Goal: Task Accomplishment & Management: Use online tool/utility

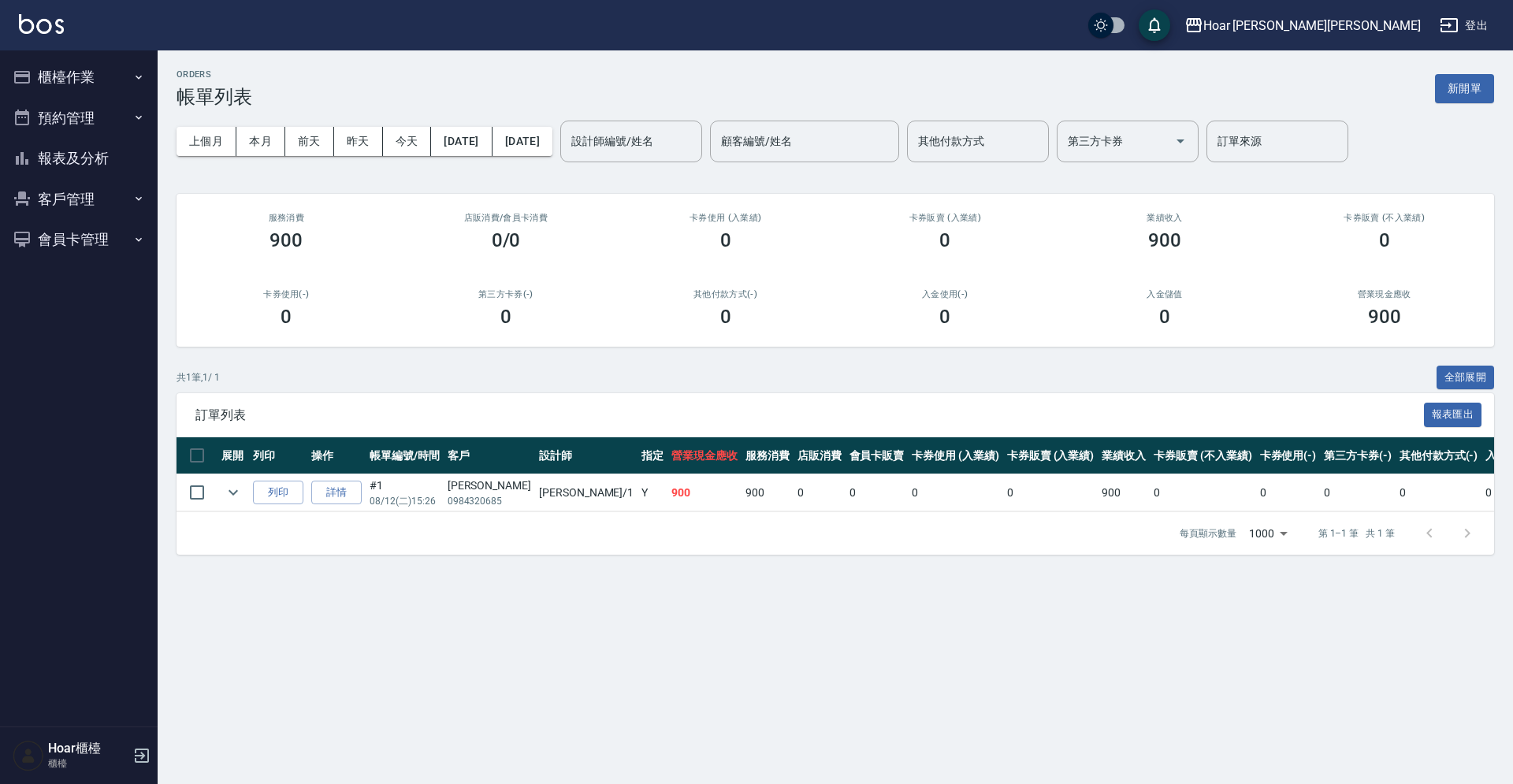
click at [119, 74] on button "櫃檯作業" at bounding box center [79, 77] width 145 height 41
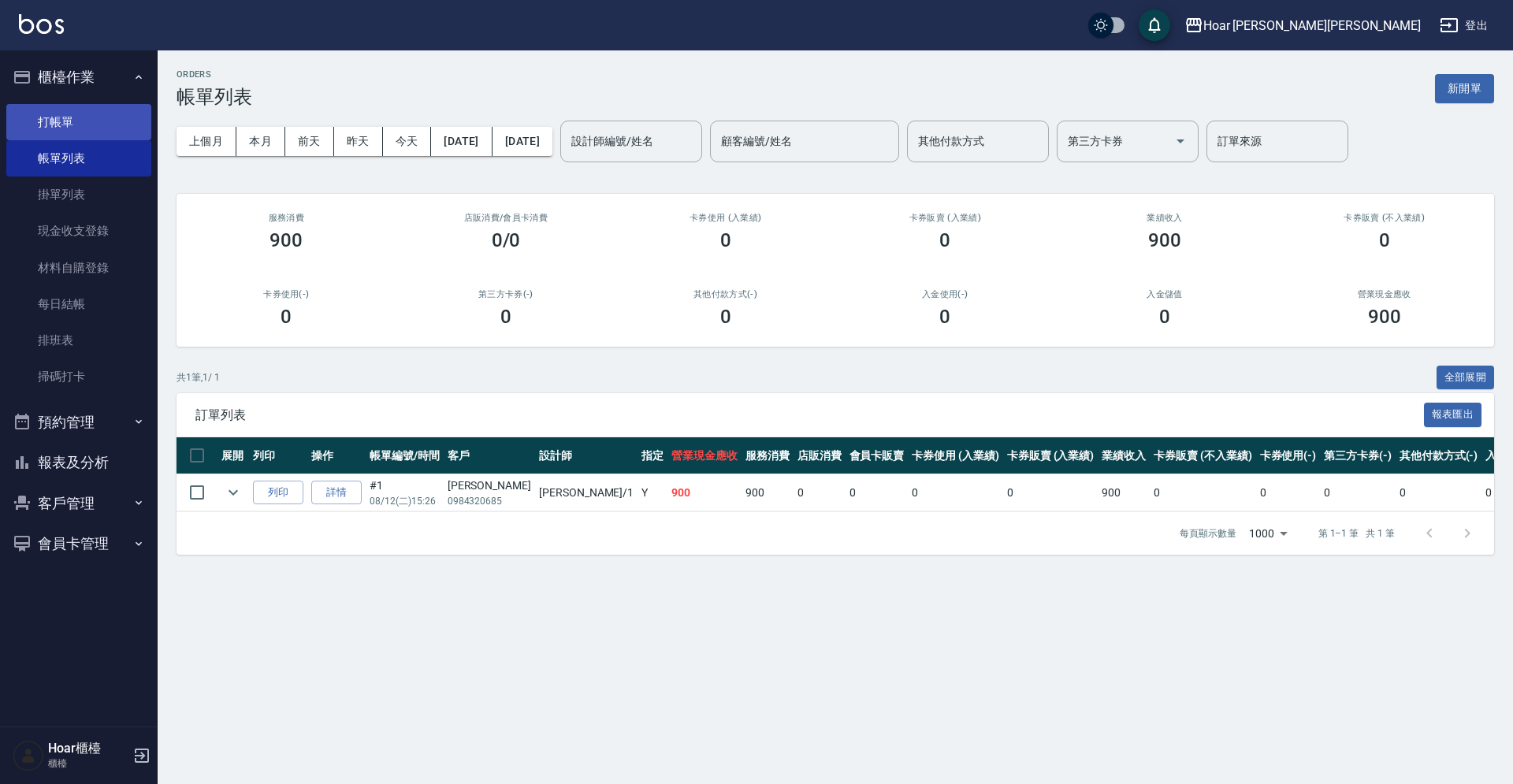
click at [91, 121] on link "打帳單" at bounding box center [79, 122] width 145 height 36
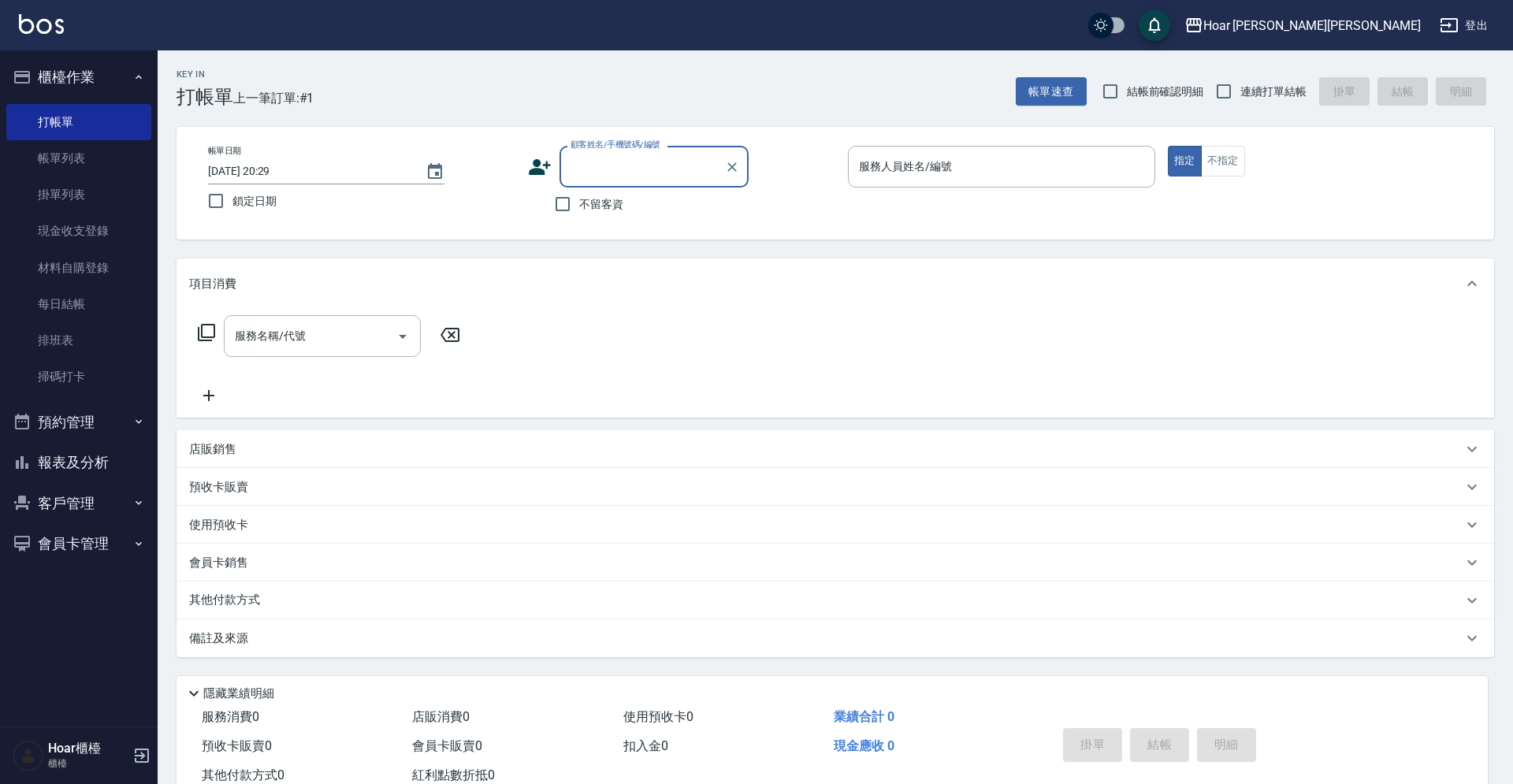
click at [614, 166] on input "顧客姓名/手機號碼/編號" at bounding box center [642, 166] width 152 height 27
click at [624, 206] on li "[PERSON_NAME]/0928498808/" at bounding box center [653, 207] width 189 height 26
type input "[PERSON_NAME]/0928498808/"
type input "[PERSON_NAME]-1"
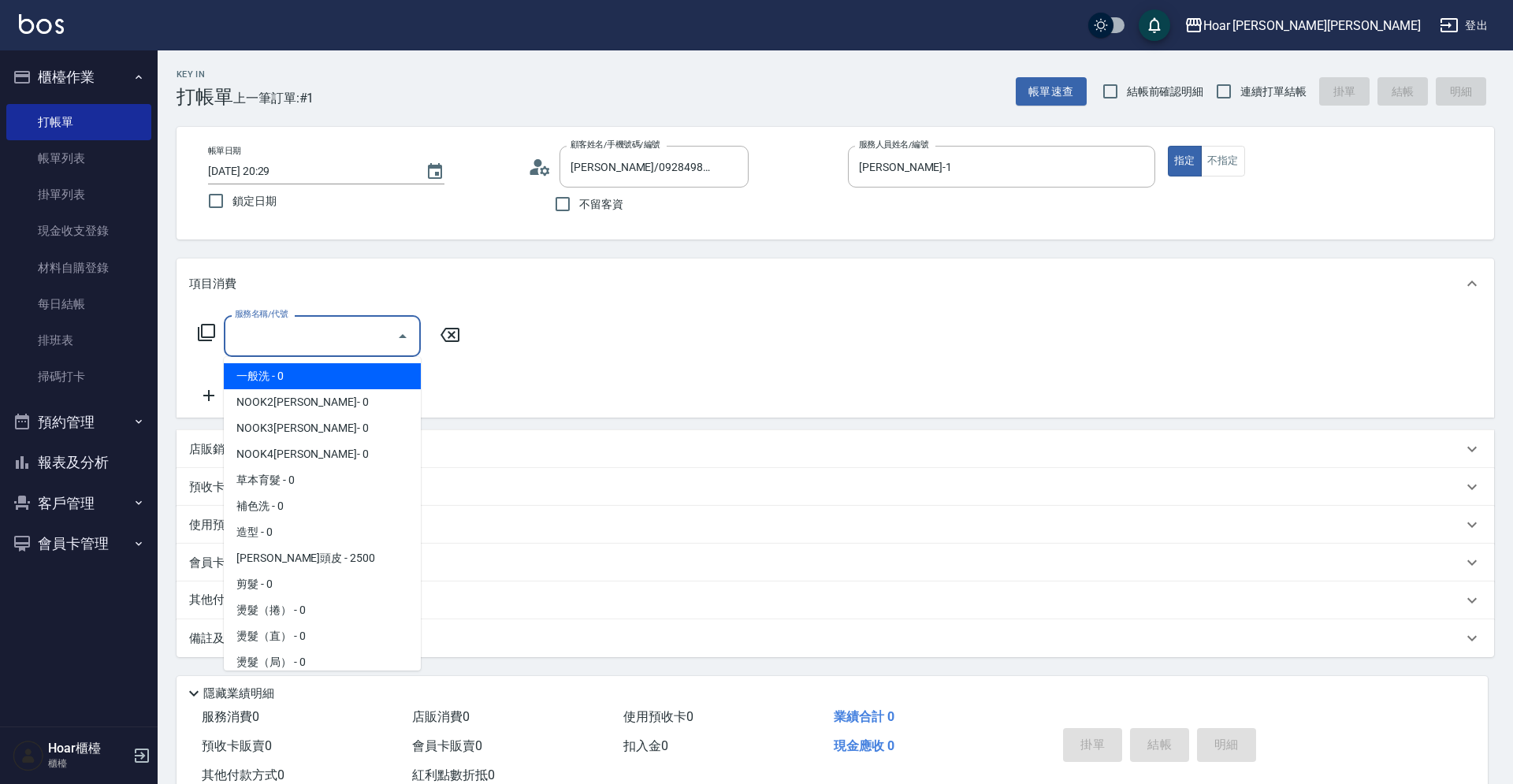
drag, startPoint x: 267, startPoint y: 339, endPoint x: 273, endPoint y: 348, distance: 10.8
click at [267, 339] on input "服務名稱/代號" at bounding box center [309, 336] width 159 height 27
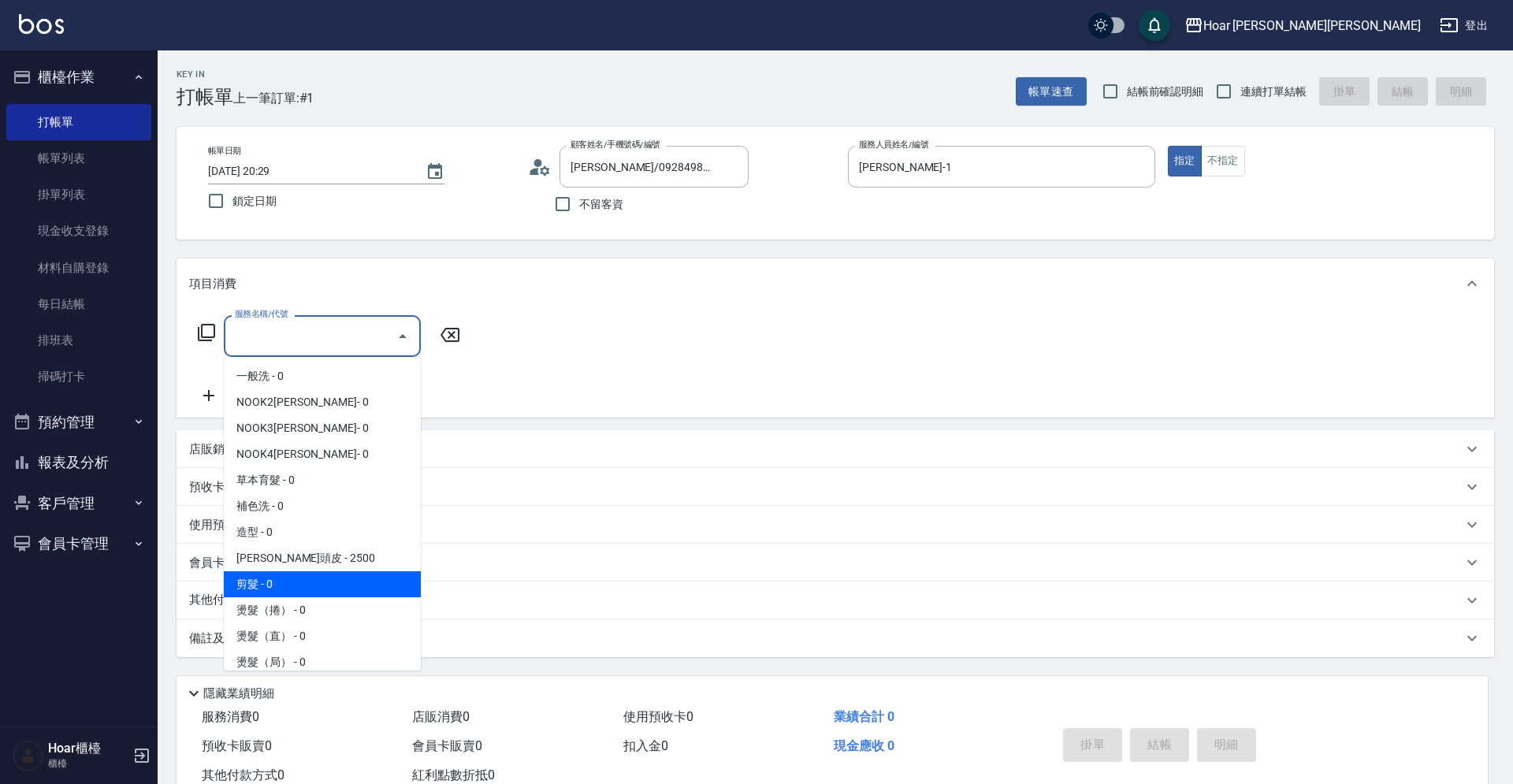
click at [296, 583] on span "剪髮 - 0" at bounding box center [322, 583] width 197 height 26
type input "剪髮(201)"
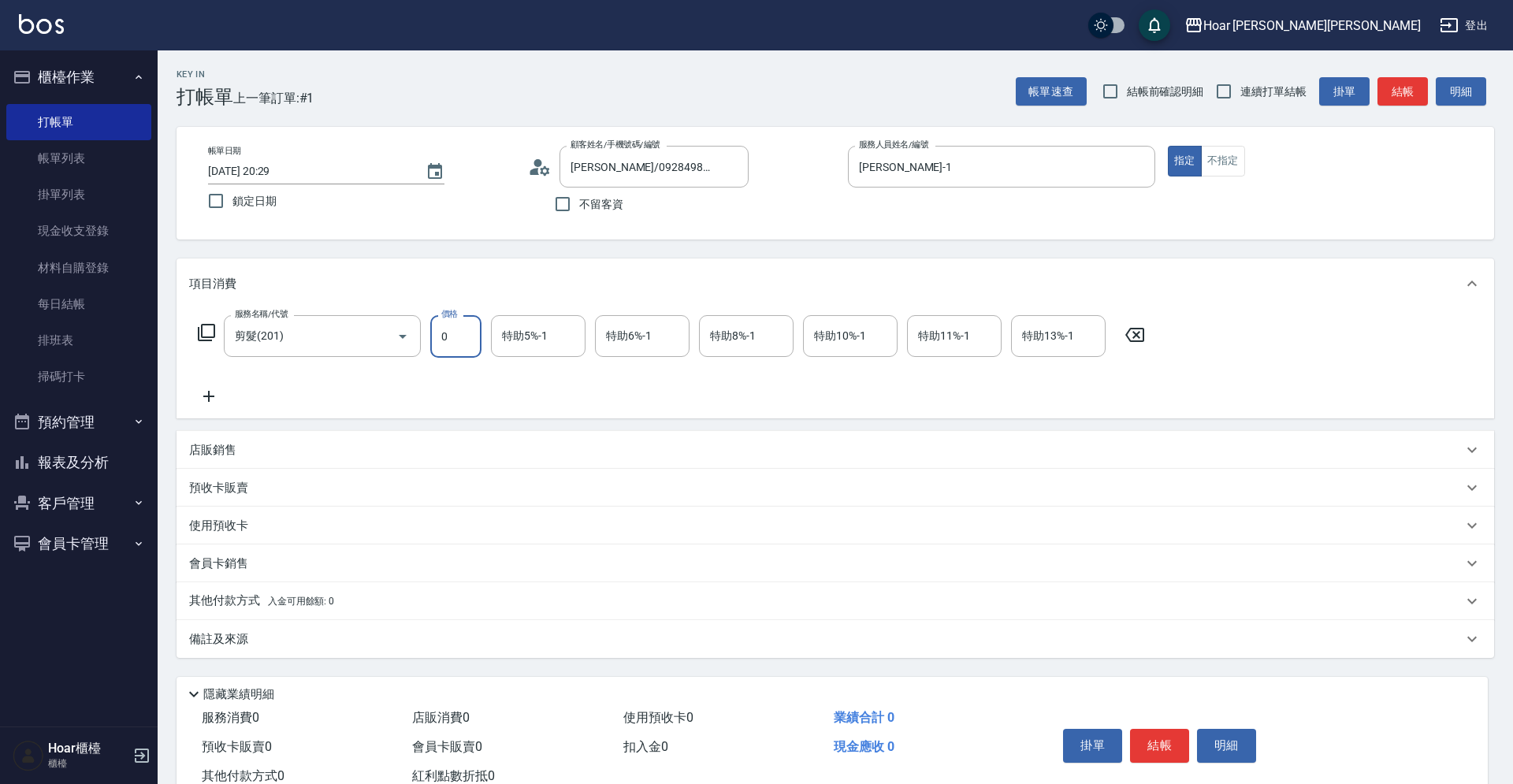
click at [473, 340] on input "0" at bounding box center [456, 336] width 51 height 43
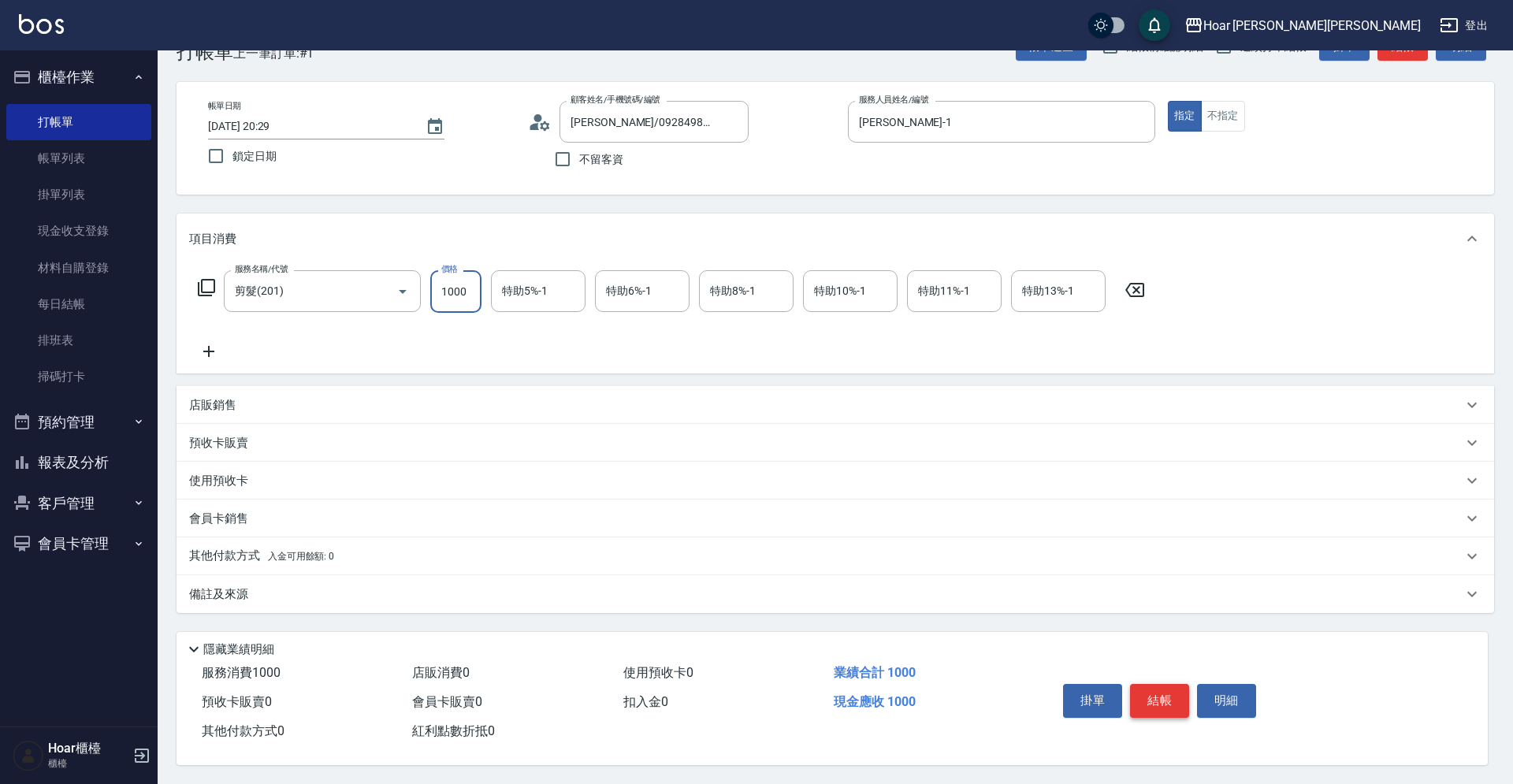
type input "1000"
click at [1174, 693] on button "結帳" at bounding box center [1159, 701] width 59 height 33
